Goal: Task Accomplishment & Management: Manage account settings

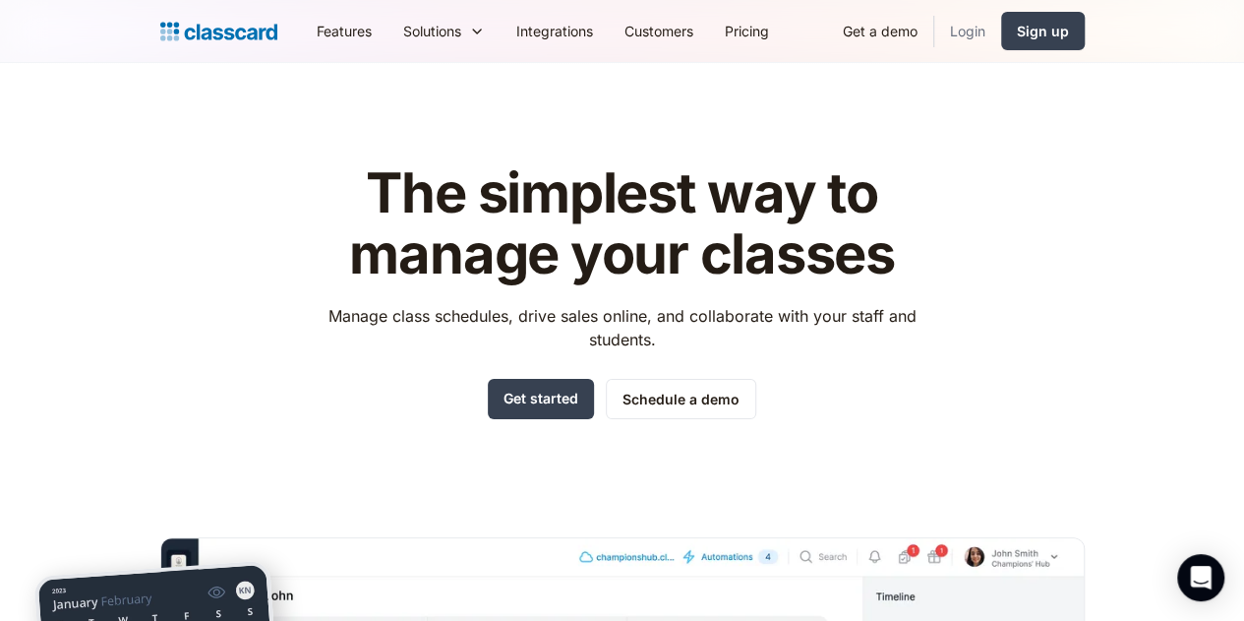
click at [1001, 30] on link "Login" at bounding box center [967, 31] width 67 height 44
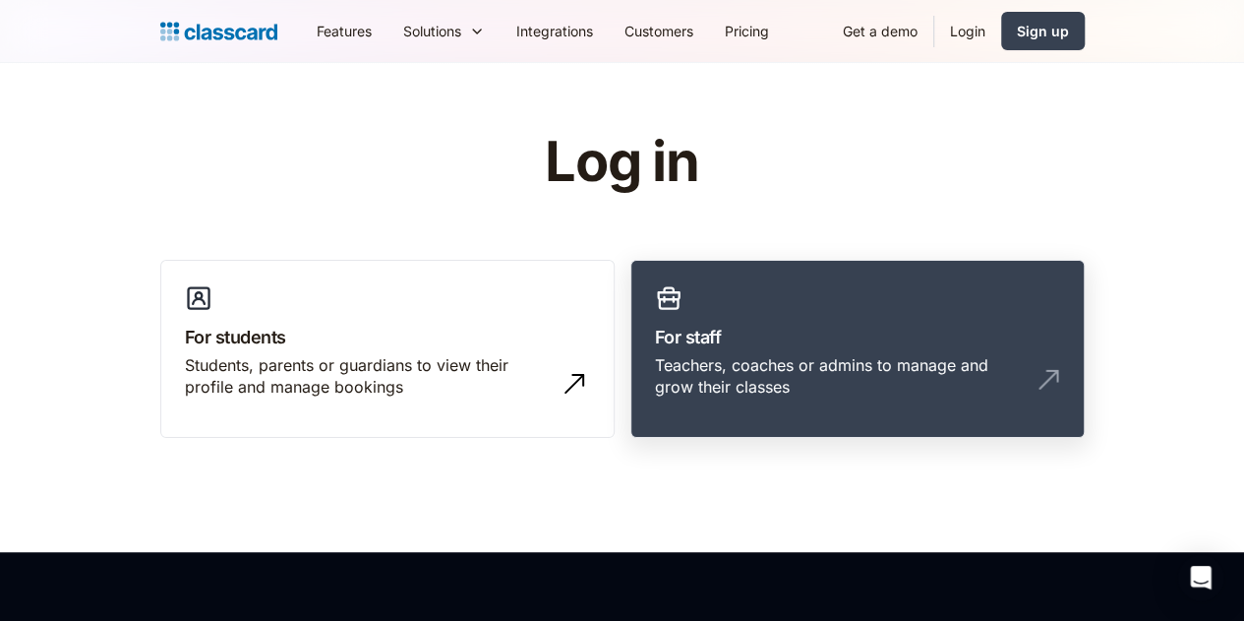
click at [895, 321] on link "For staff Teachers, coaches or admins to manage and grow their classes" at bounding box center [858, 349] width 454 height 179
